Goal: Navigation & Orientation: Find specific page/section

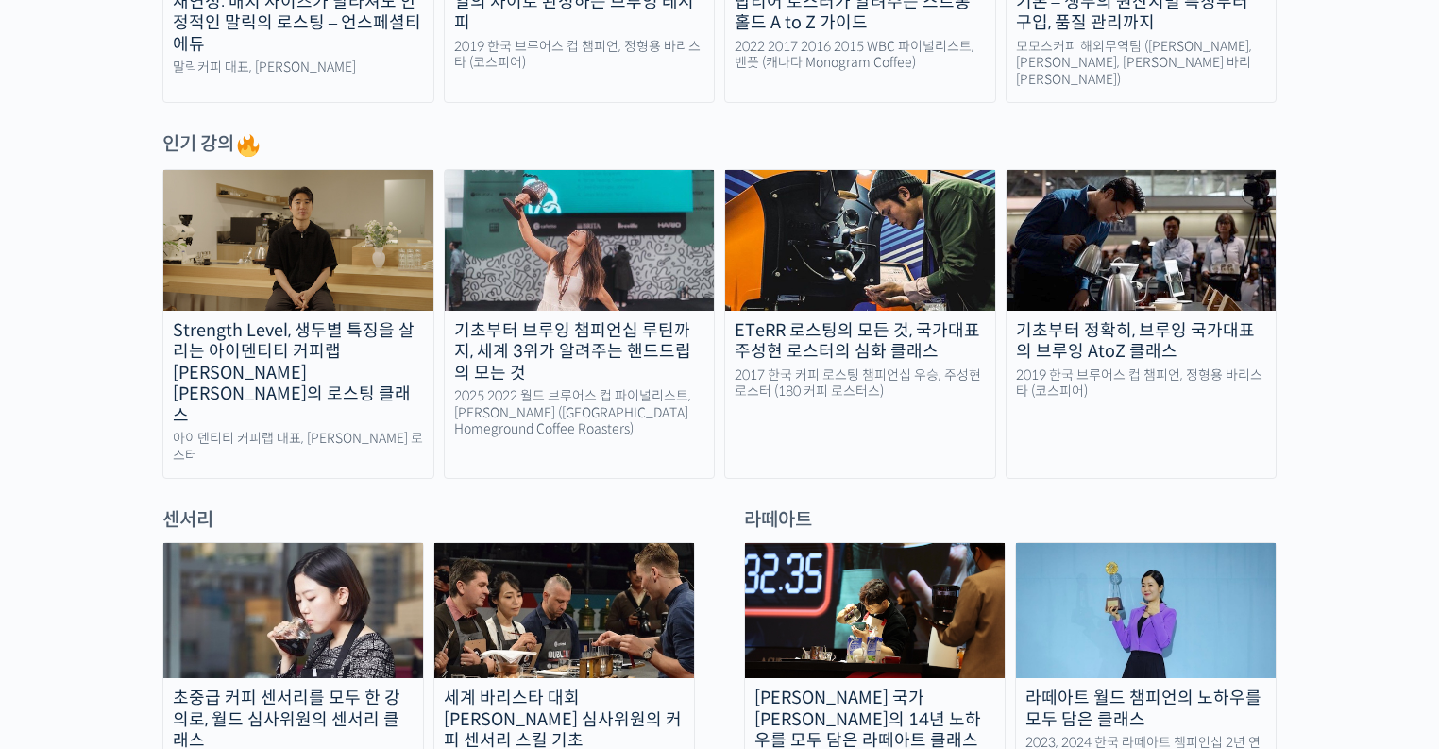
scroll to position [906, 0]
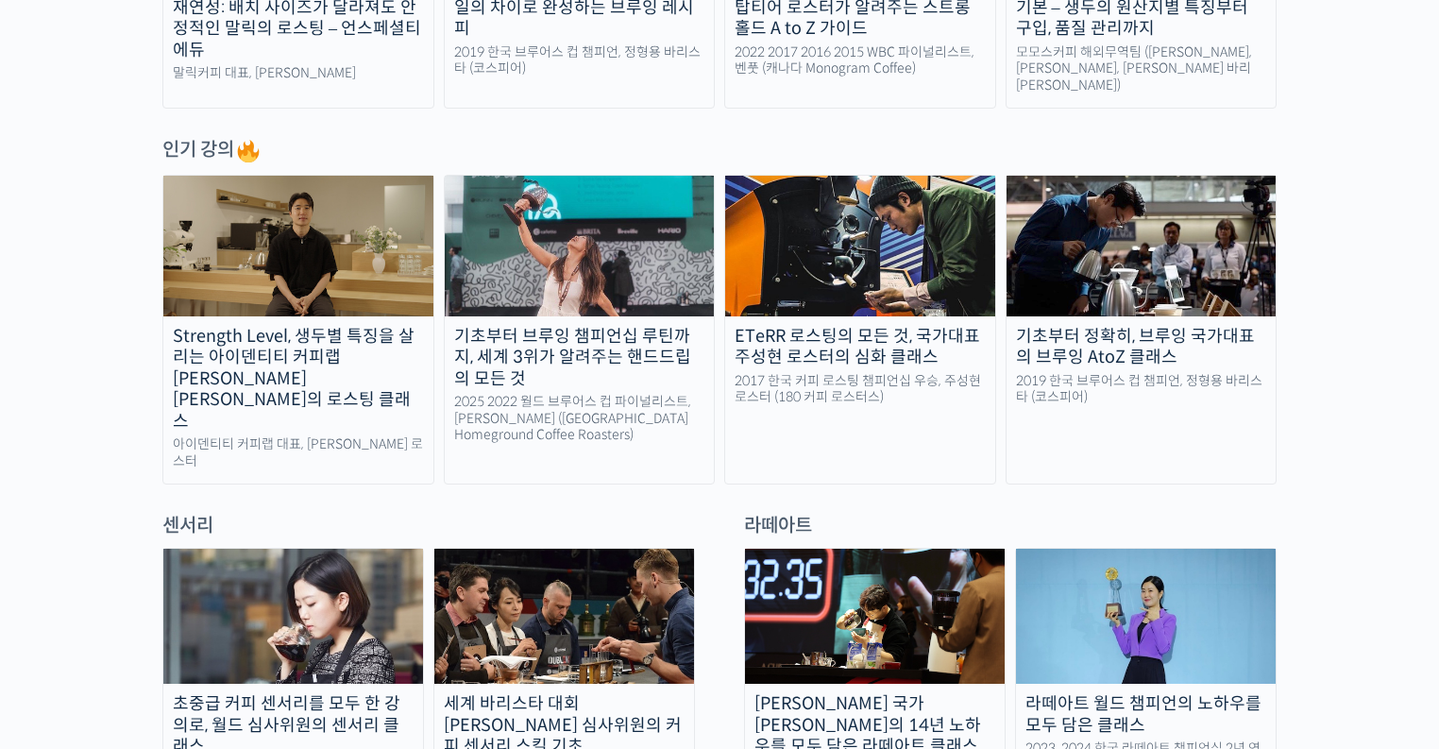
click at [612, 273] on img at bounding box center [580, 246] width 270 height 140
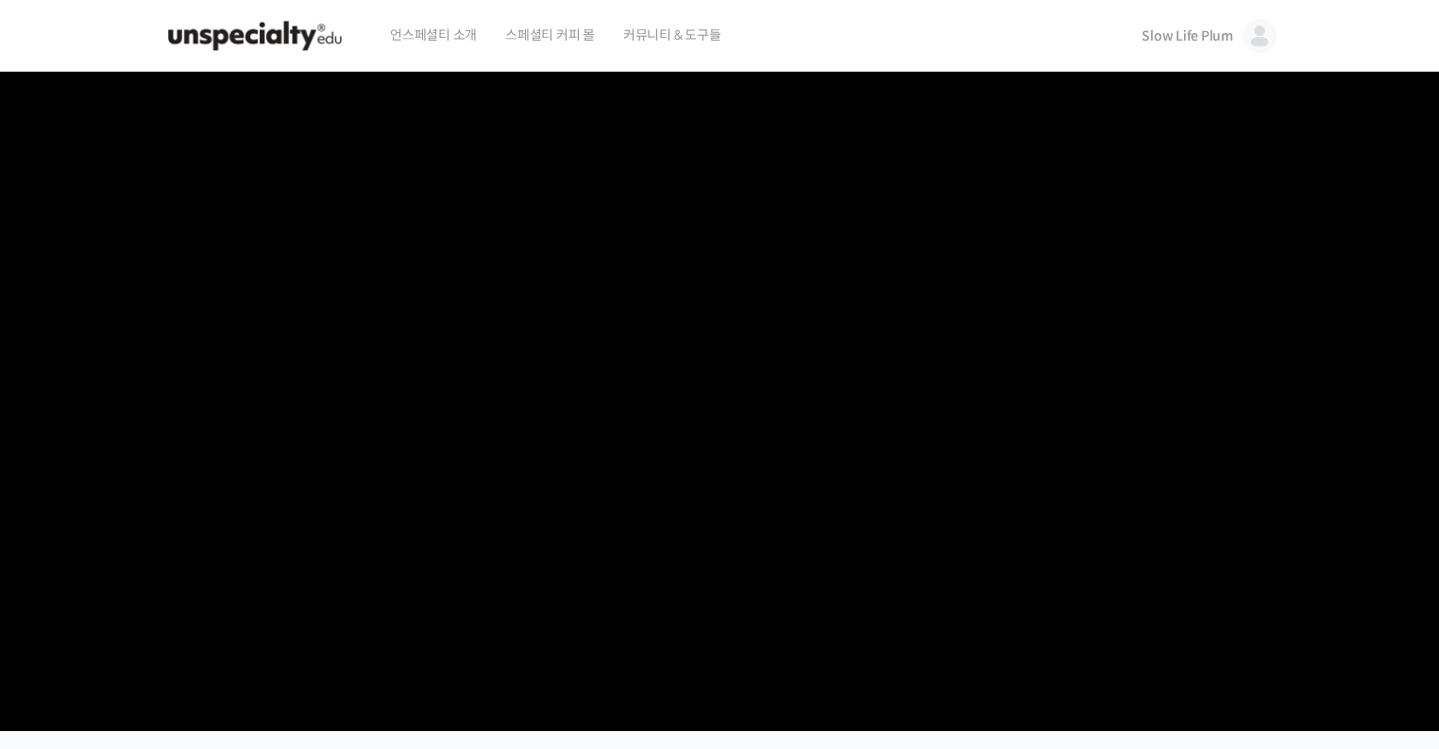
click at [1259, 33] on img at bounding box center [1259, 36] width 34 height 34
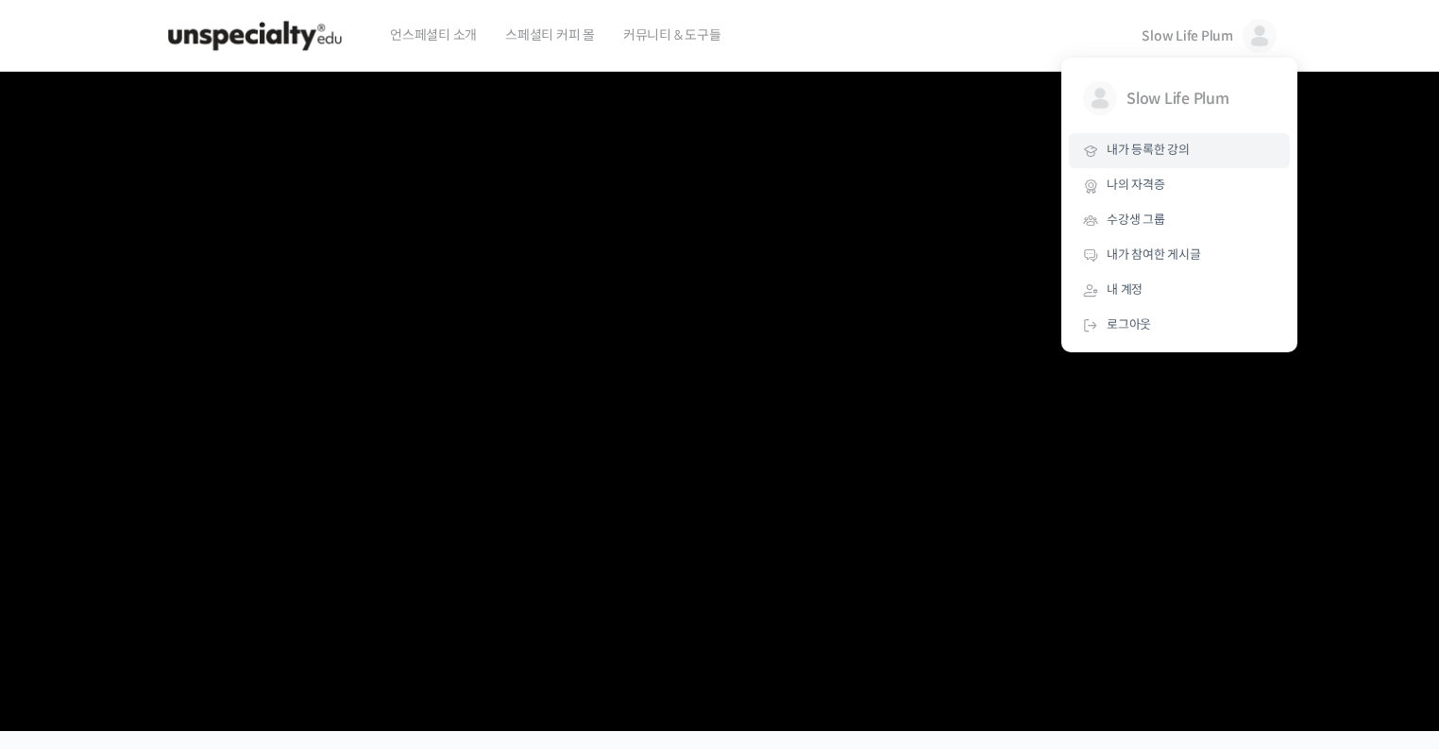
click at [1144, 144] on span "내가 등록한 강의" at bounding box center [1147, 150] width 83 height 16
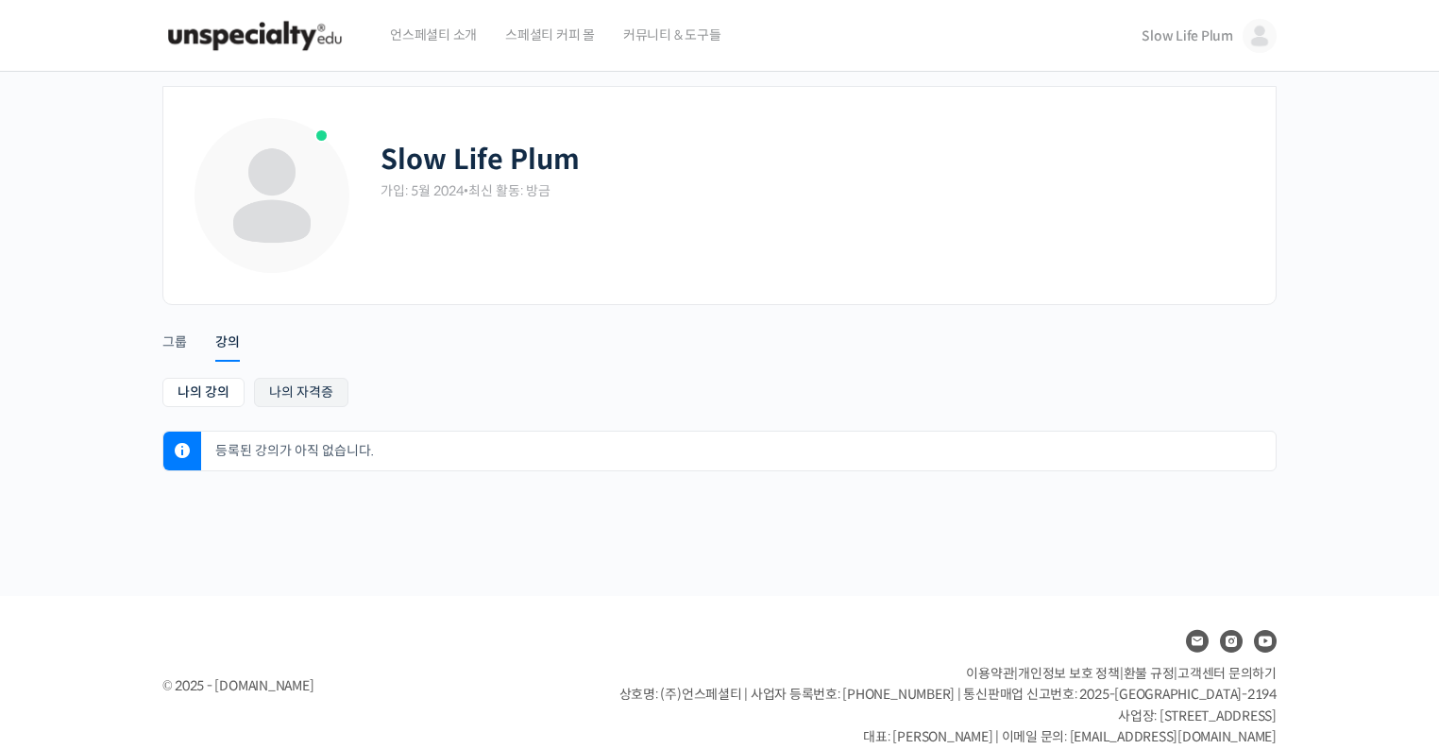
click at [305, 394] on link "나의 자격증" at bounding box center [301, 392] width 94 height 29
click at [183, 343] on div "그룹" at bounding box center [174, 347] width 25 height 28
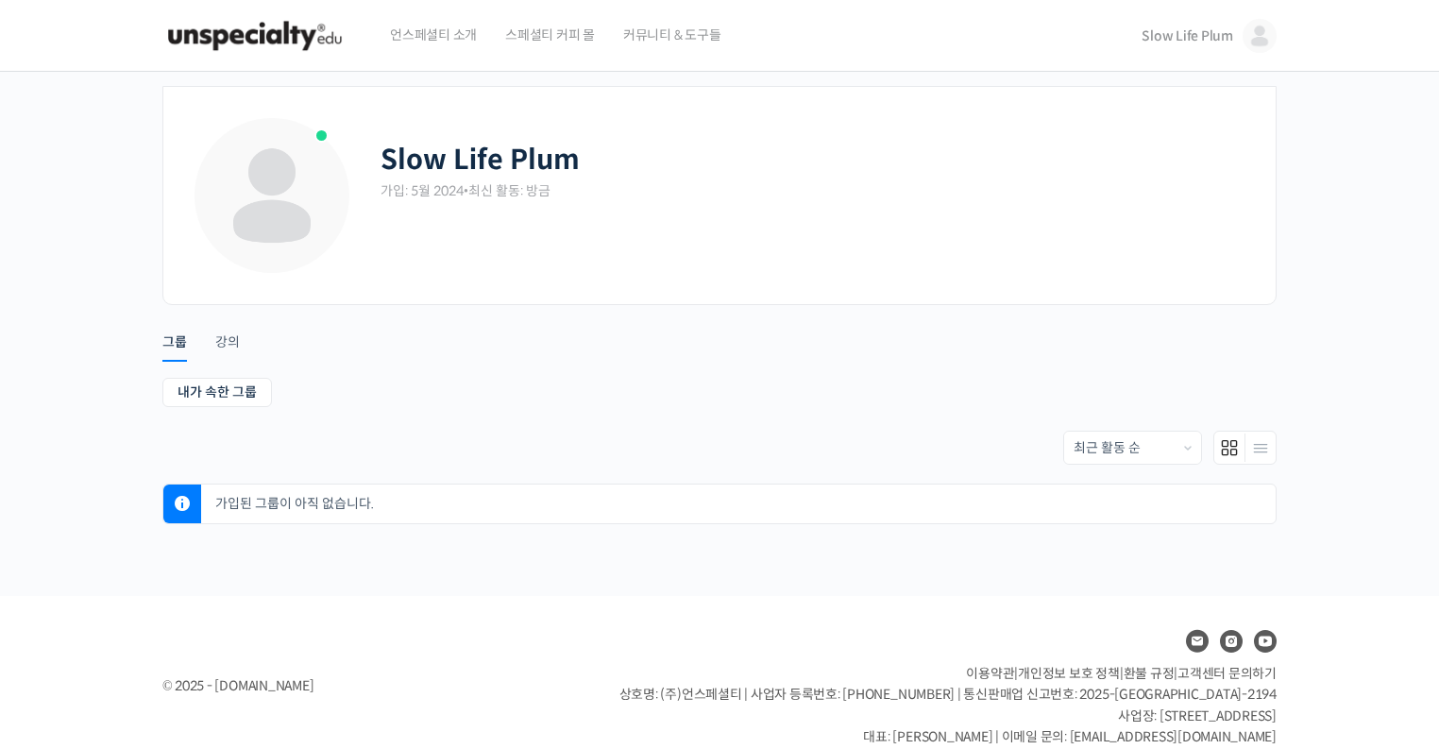
click at [691, 42] on span "커뮤니티 & 도구들" at bounding box center [672, 35] width 98 height 72
